Goal: Information Seeking & Learning: Find specific fact

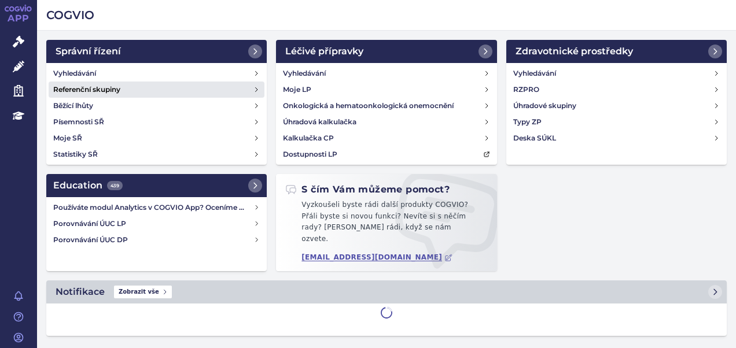
drag, startPoint x: 69, startPoint y: 75, endPoint x: 80, endPoint y: 92, distance: 20.5
click at [69, 74] on h4 "Vyhledávání" at bounding box center [74, 74] width 43 height 12
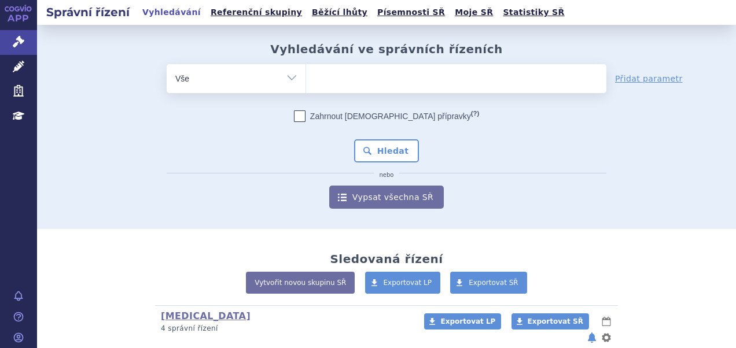
click at [350, 76] on ul at bounding box center [456, 76] width 300 height 24
click at [306, 76] on select at bounding box center [305, 78] width 1 height 29
paste input "SUKLS248177/2025"
type input "SUKLS248177/2025"
select select "SUKLS248177/2025"
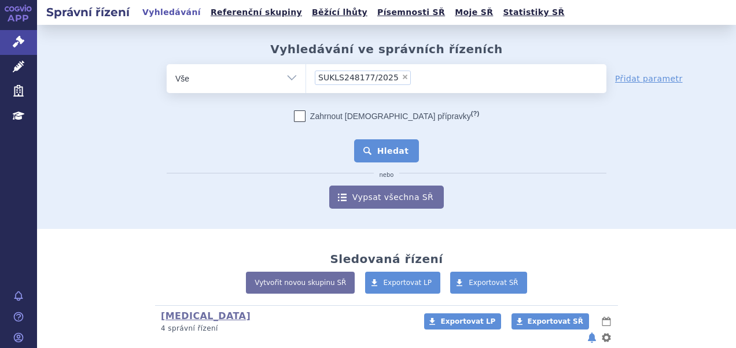
click at [389, 141] on button "Hledat" at bounding box center [386, 150] width 65 height 23
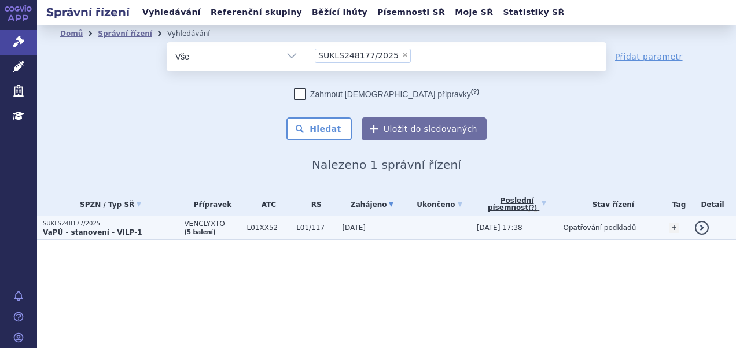
click at [139, 226] on p "SUKLS248177/2025" at bounding box center [110, 224] width 135 height 8
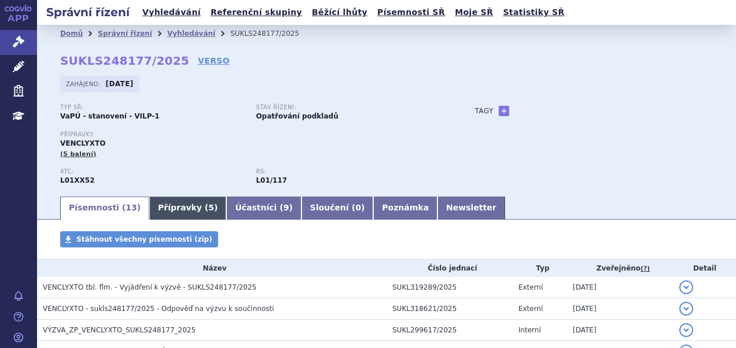
scroll to position [58, 0]
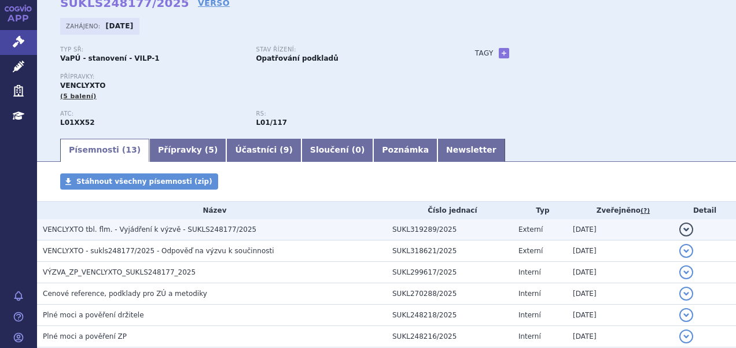
click at [151, 231] on span "VENCLYXTO tbl. flm. - Vyjádření k výzvě - SUKLS248177/2025" at bounding box center [149, 230] width 213 height 8
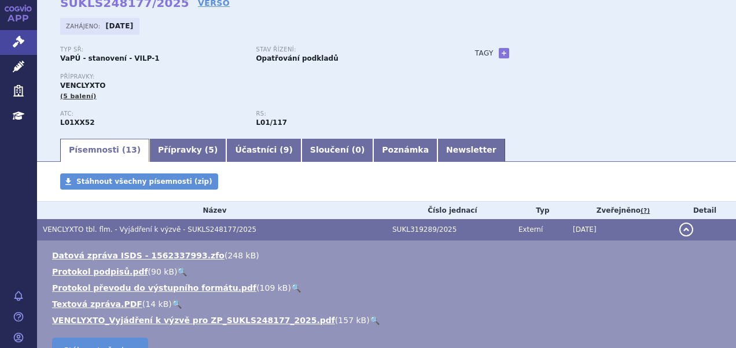
scroll to position [116, 0]
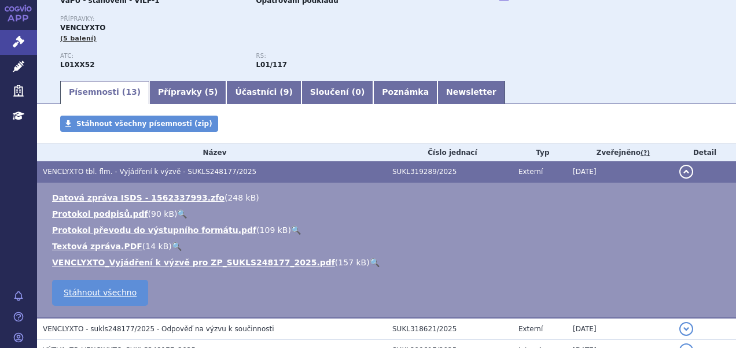
click at [177, 215] on link "🔍" at bounding box center [182, 213] width 10 height 9
